Goal: Transaction & Acquisition: Book appointment/travel/reservation

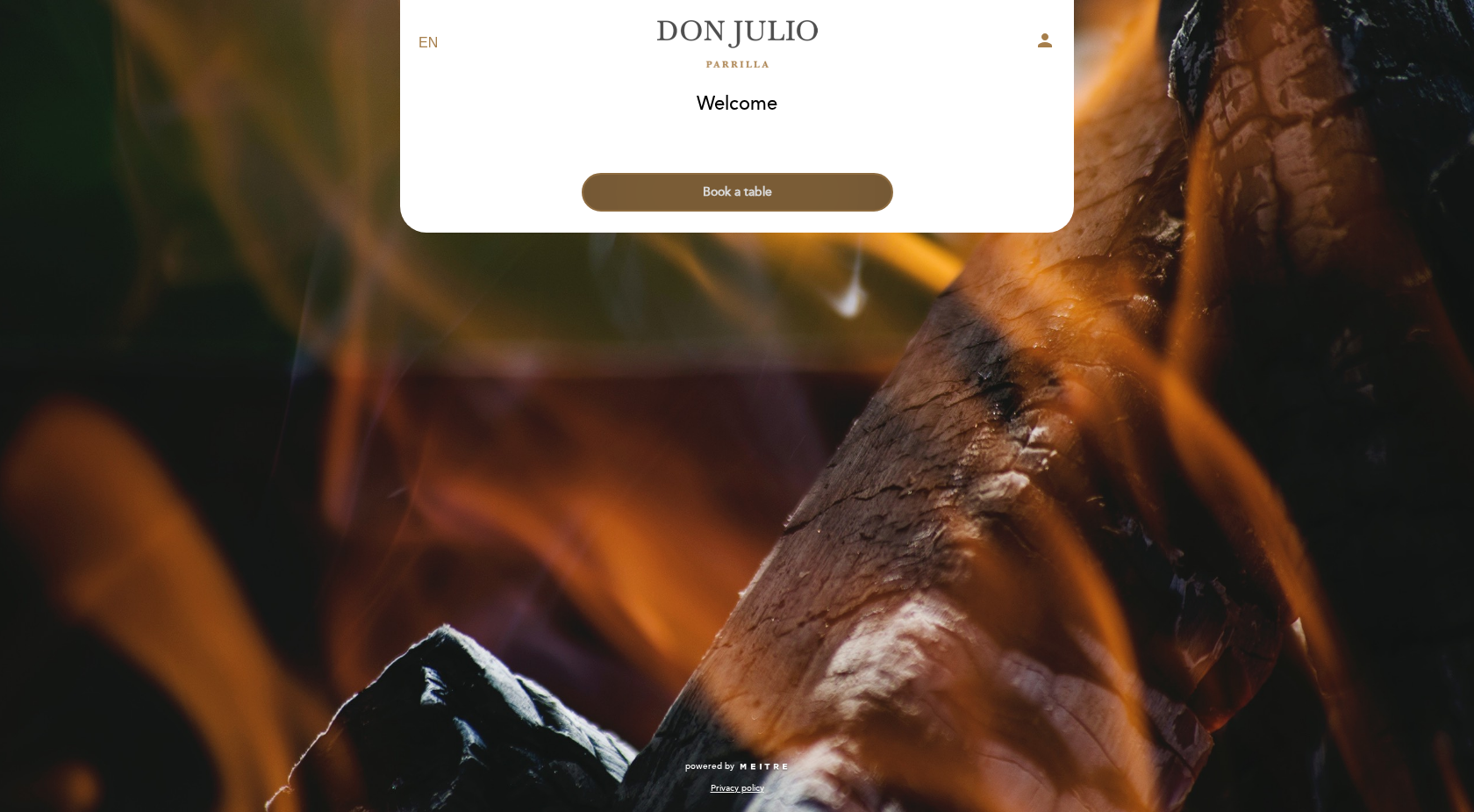
click at [754, 188] on button "Book a table" at bounding box center [737, 192] width 312 height 39
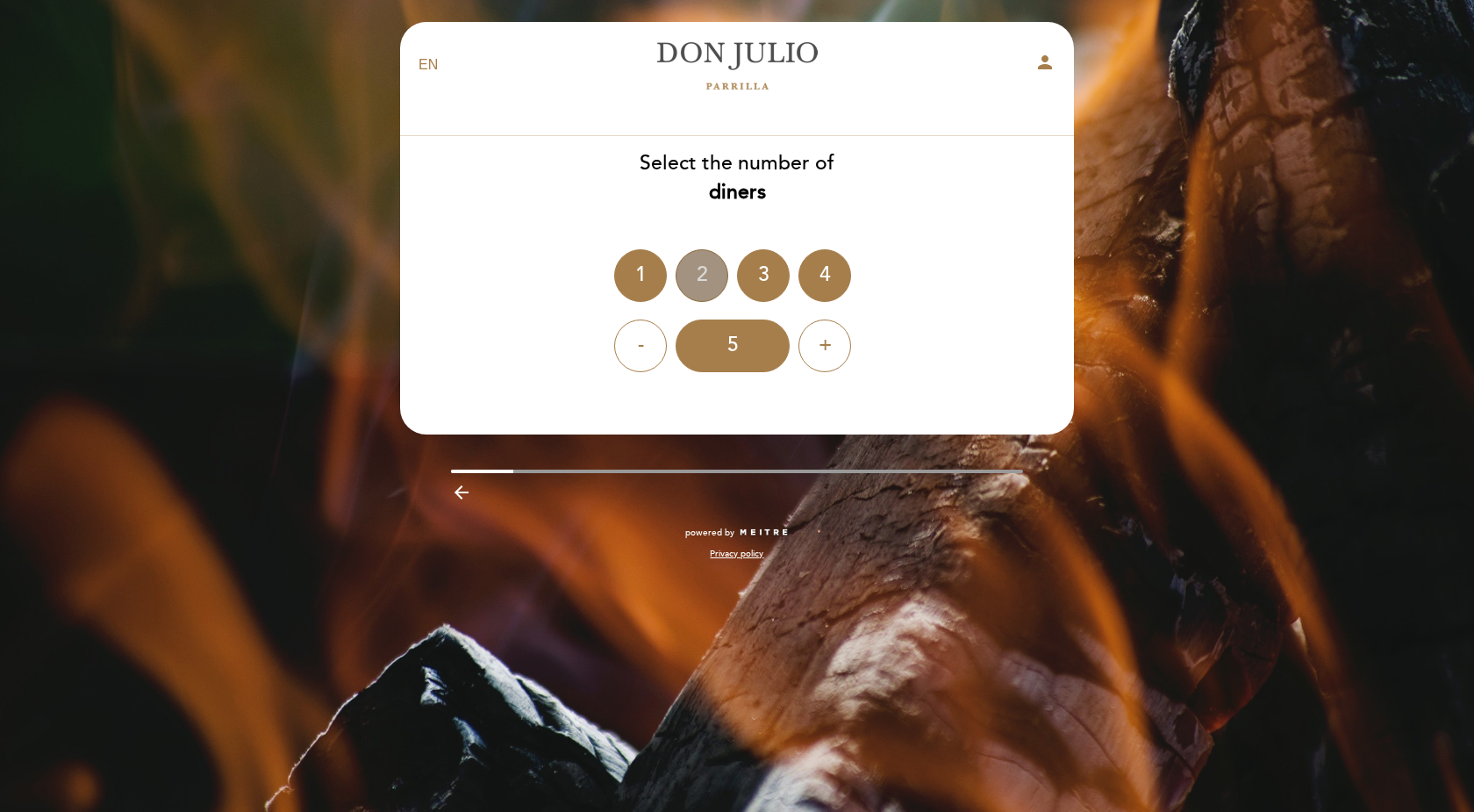
click at [702, 273] on div "2" at bounding box center [703, 276] width 53 height 53
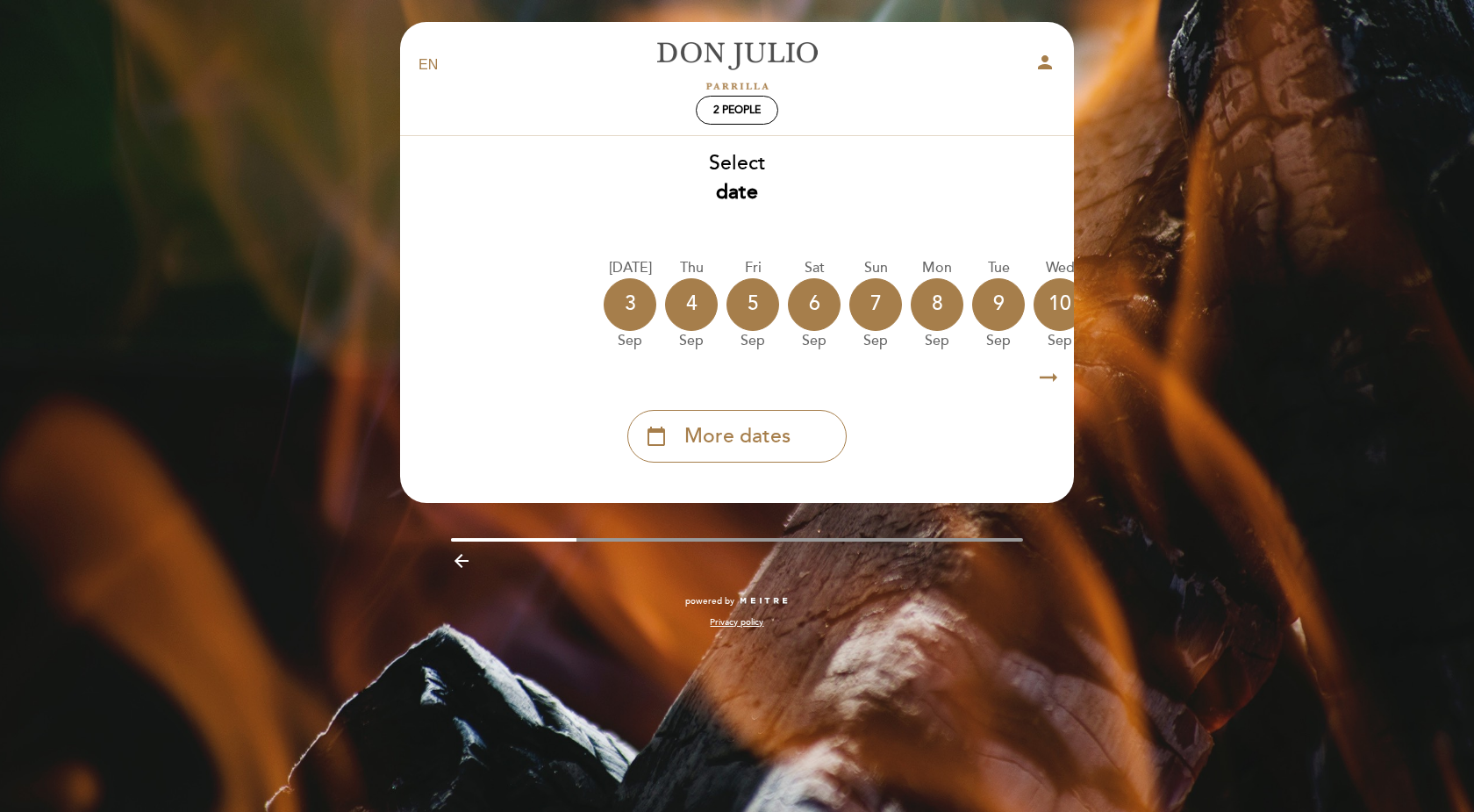
click at [1050, 387] on icon "arrow_right_alt" at bounding box center [1049, 378] width 26 height 38
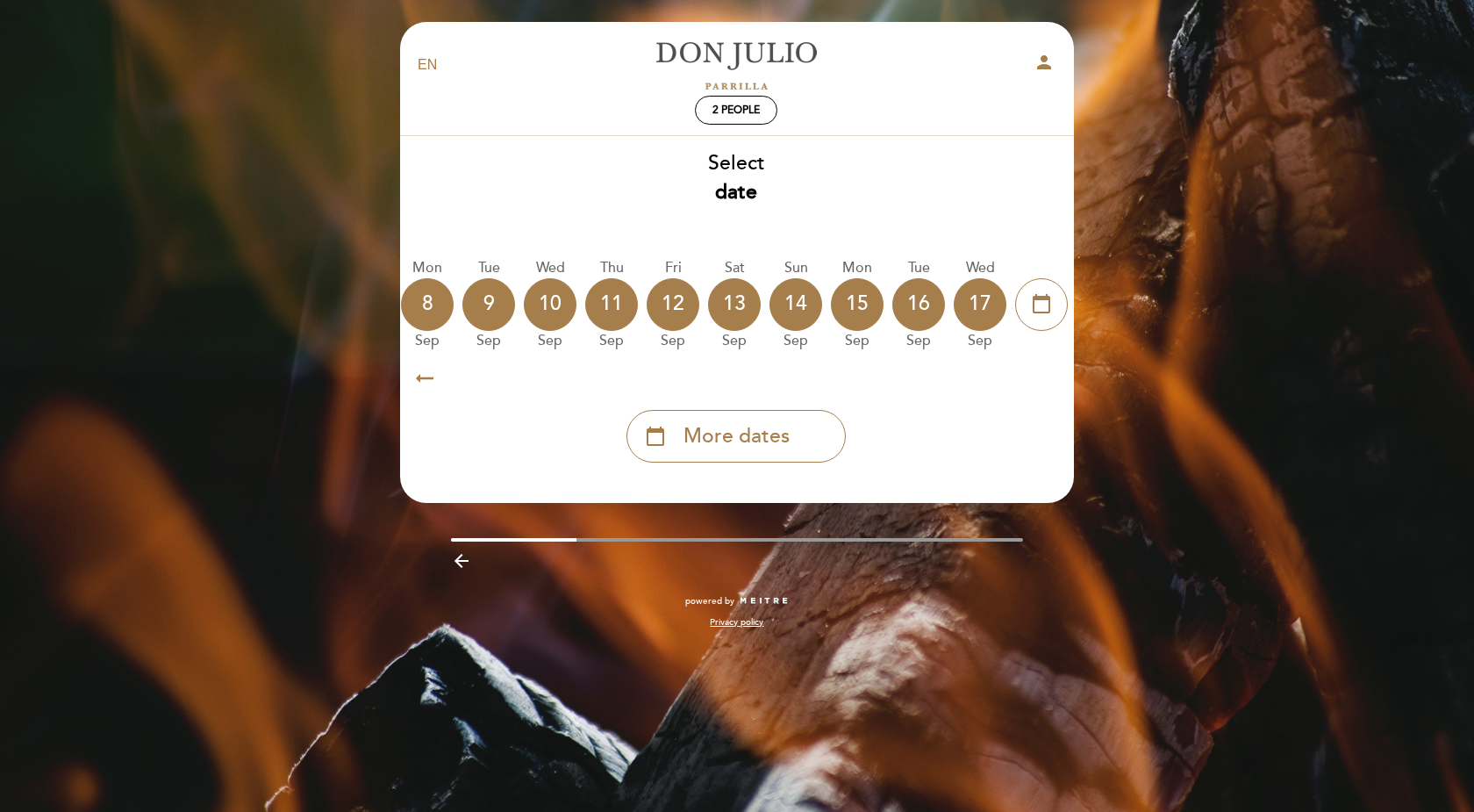
scroll to position [0, 512]
click at [1050, 387] on icon "arrow_right_alt" at bounding box center [1048, 378] width 26 height 38
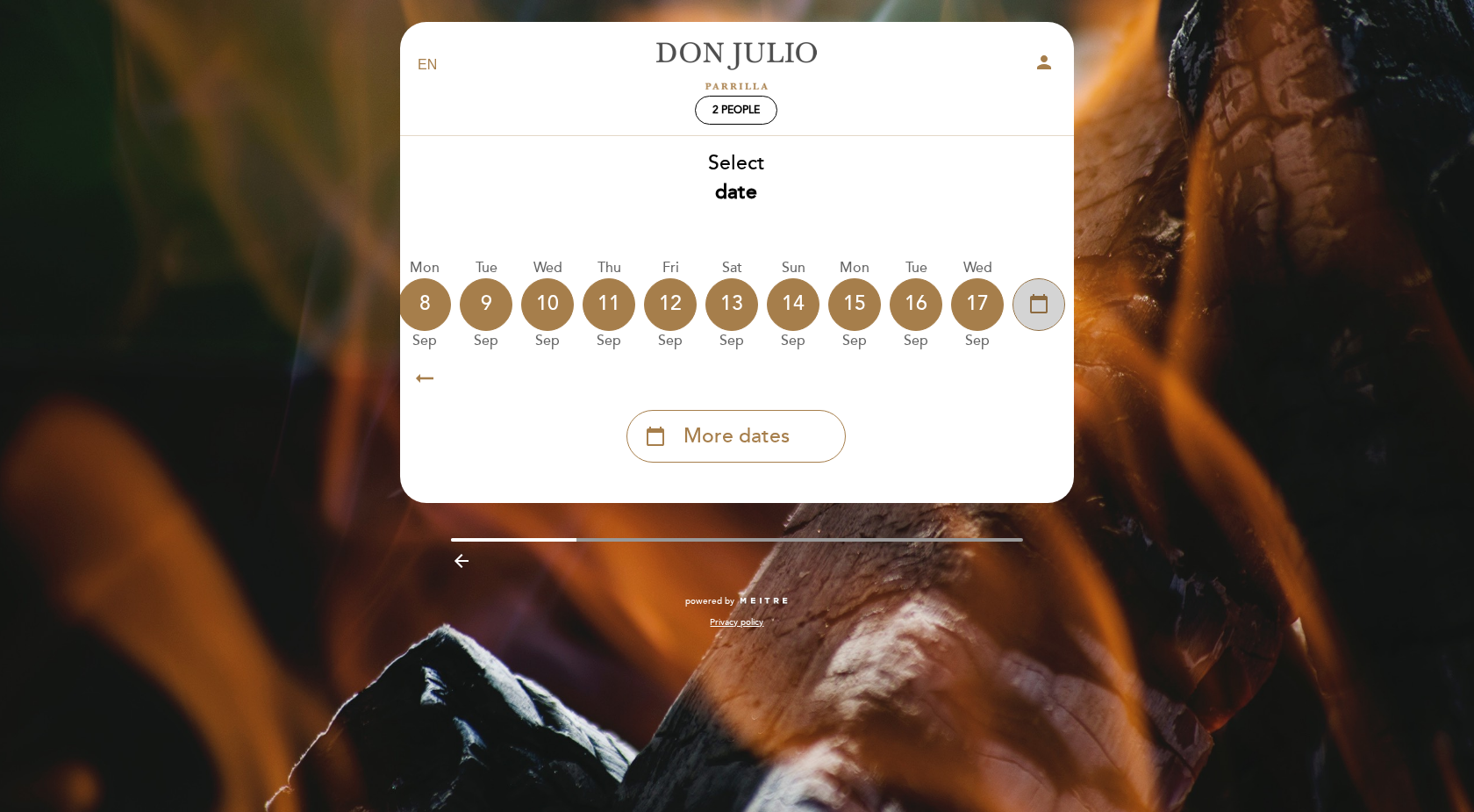
click at [1038, 308] on icon "calendar_today" at bounding box center [1039, 304] width 21 height 30
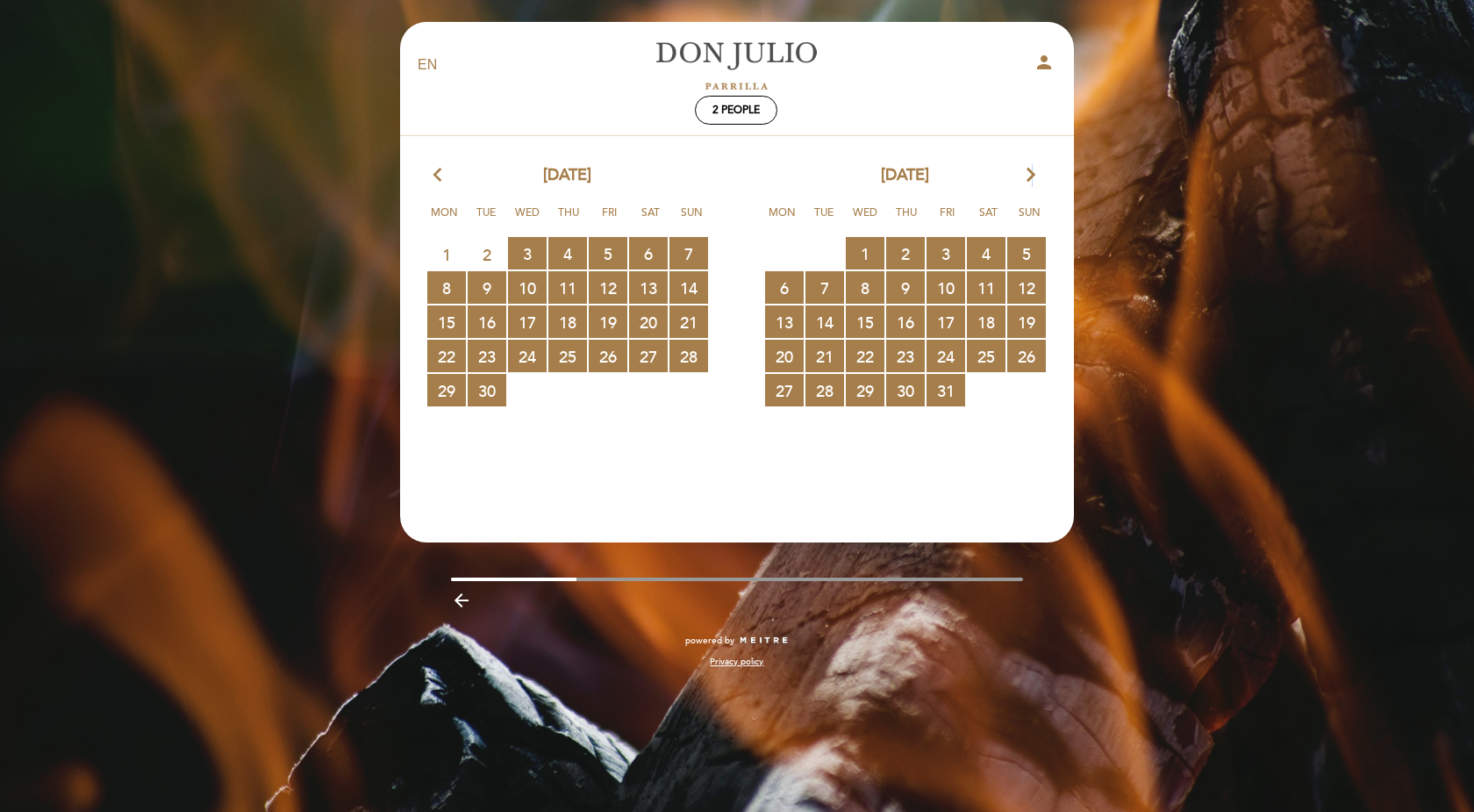
click at [1027, 170] on icon "arrow_forward_ios" at bounding box center [1031, 176] width 16 height 23
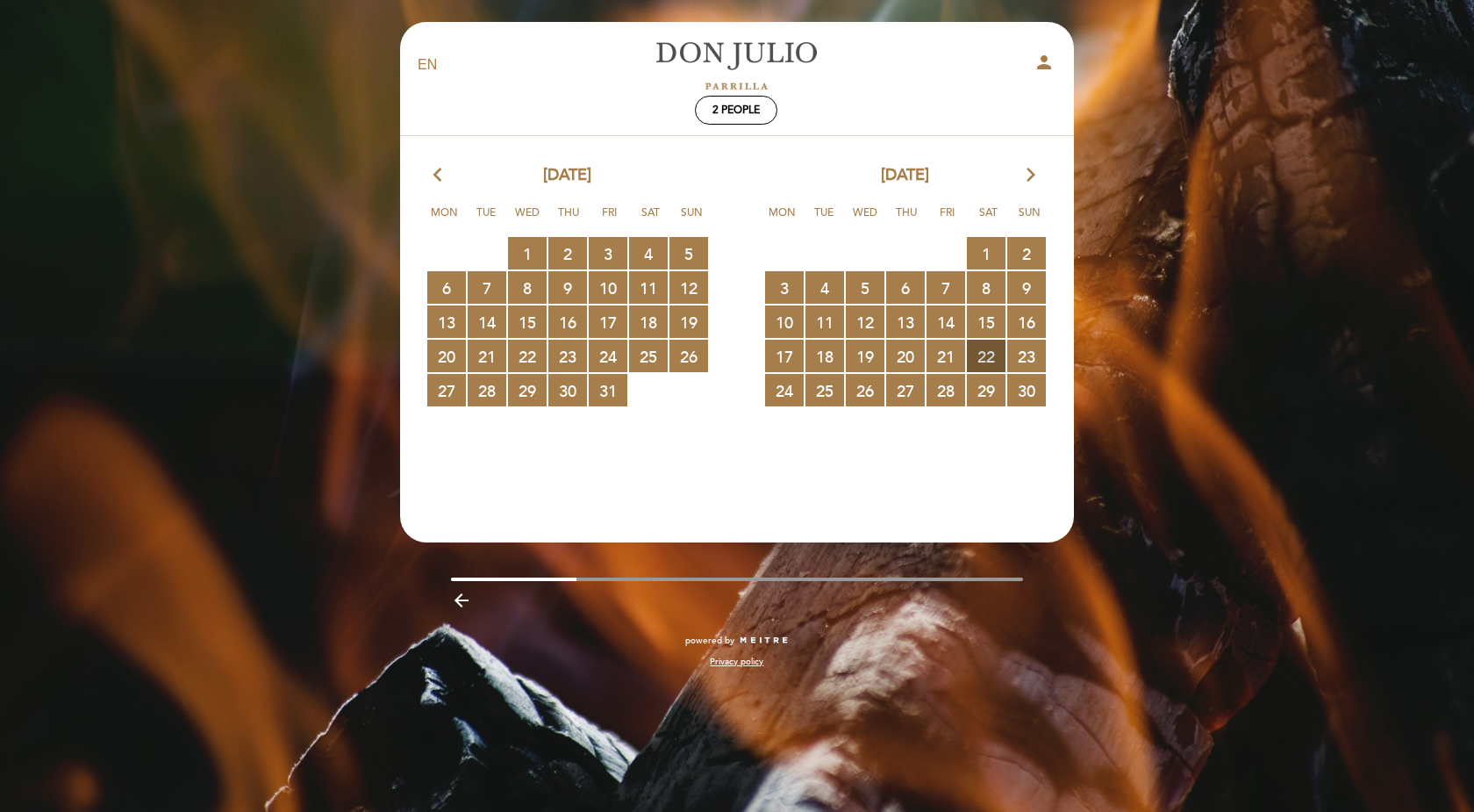
click at [989, 357] on span "22 RESERVATIONS AVAILABLE" at bounding box center [986, 356] width 39 height 32
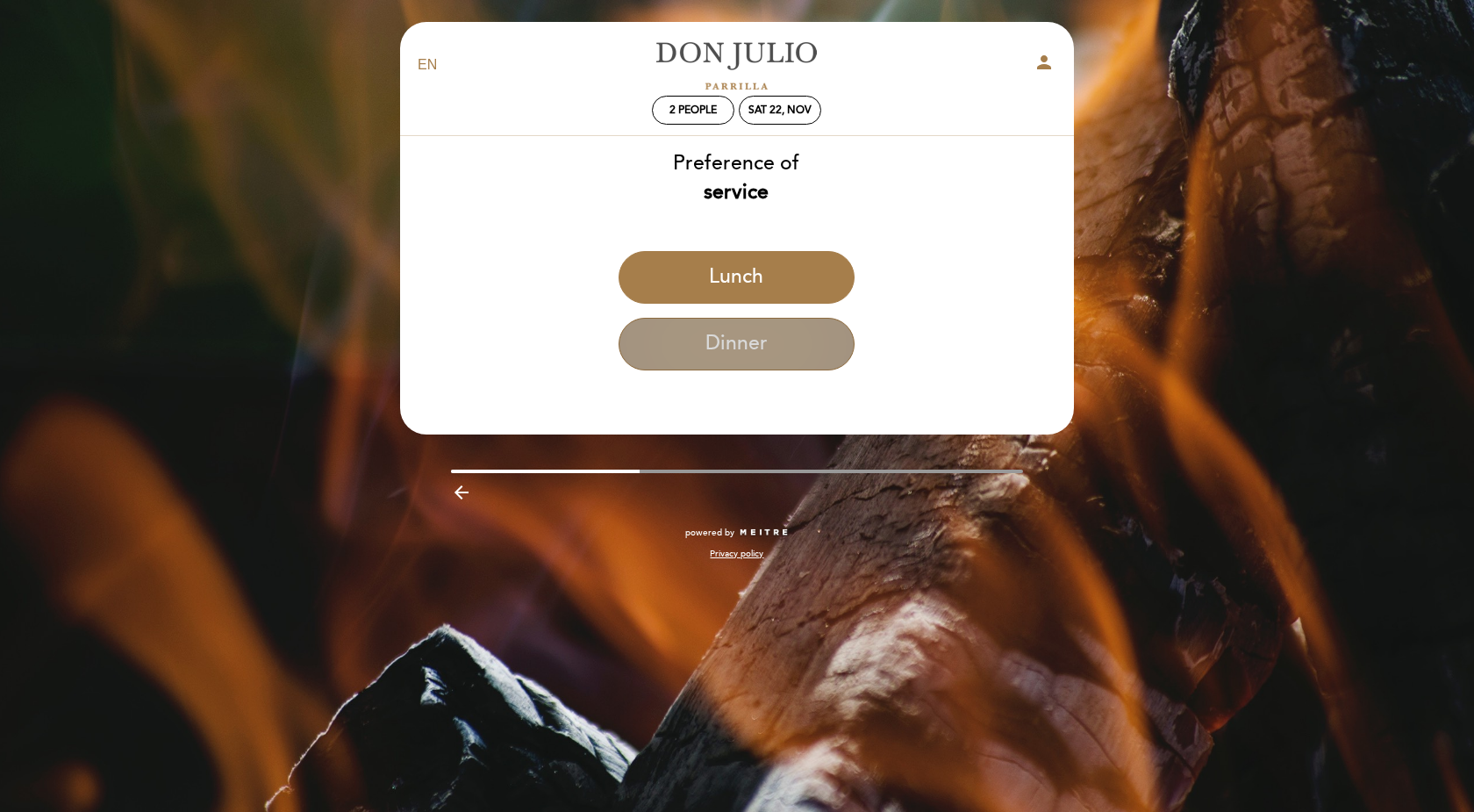
click at [749, 343] on button "Dinner" at bounding box center [737, 344] width 236 height 53
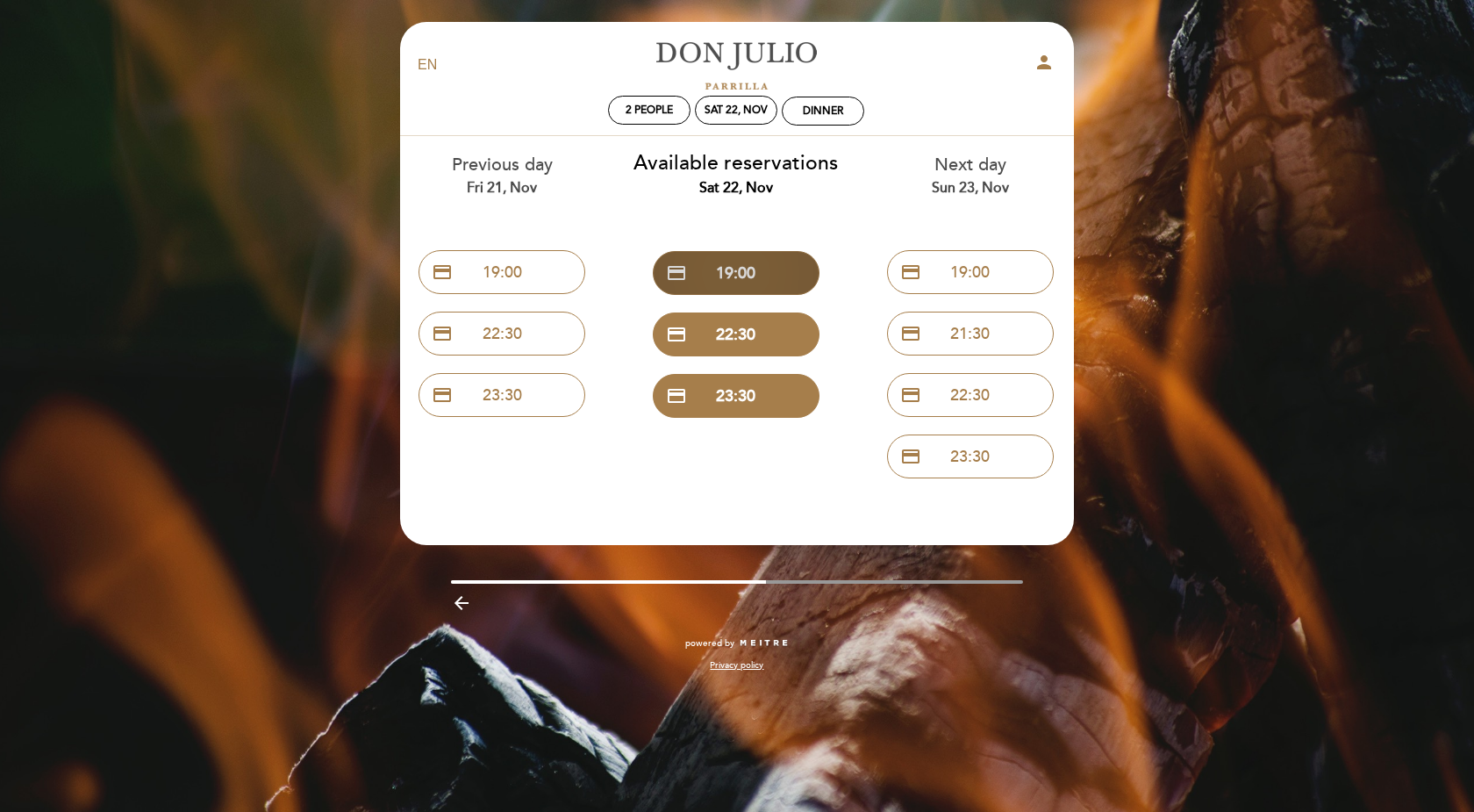
click at [757, 275] on button "credit_card 19:00" at bounding box center [737, 273] width 167 height 43
